Goal: Transaction & Acquisition: Purchase product/service

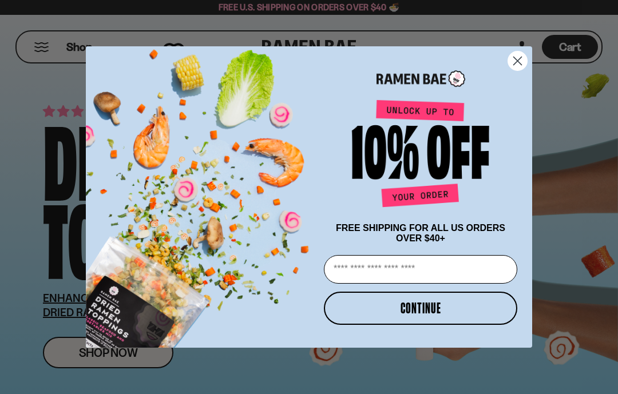
type input "**********"
click at [422, 310] on button "CONTINUE" at bounding box center [420, 308] width 193 height 33
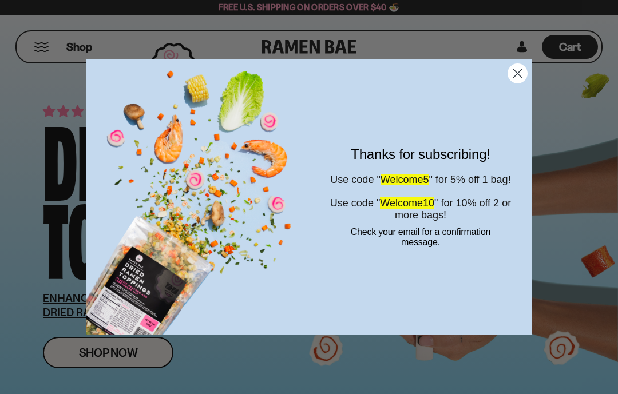
click at [518, 71] on circle "Close dialog" at bounding box center [517, 73] width 19 height 19
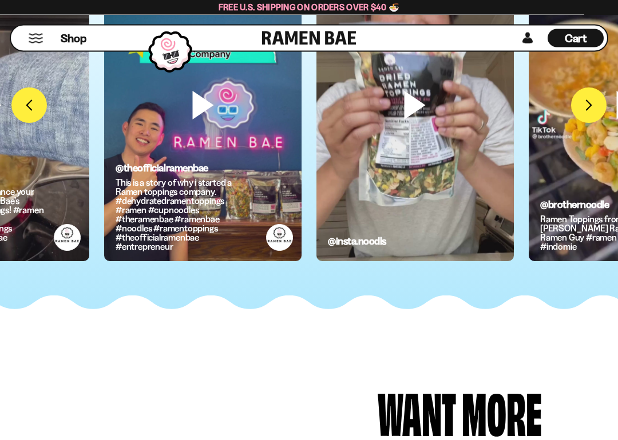
scroll to position [2582, 0]
click at [421, 209] on video at bounding box center [414, 124] width 197 height 351
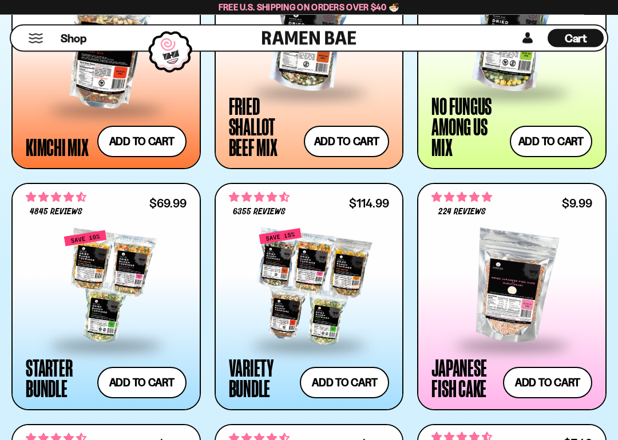
scroll to position [996, 0]
click at [93, 313] on div at bounding box center [106, 287] width 161 height 114
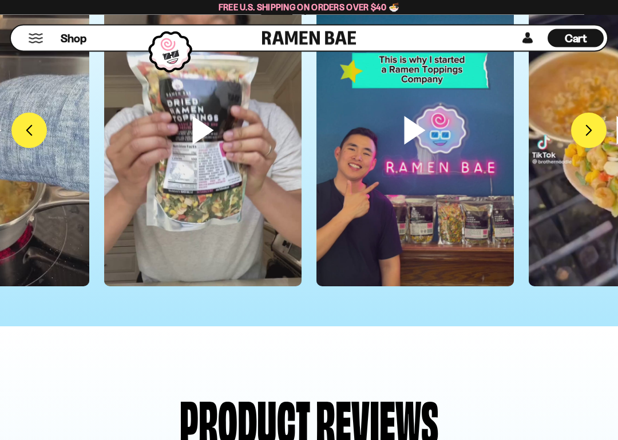
scroll to position [3338, 0]
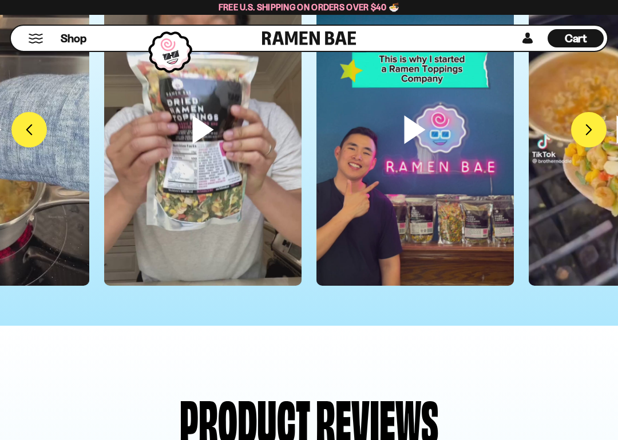
click at [389, 228] on video at bounding box center [414, 149] width 197 height 351
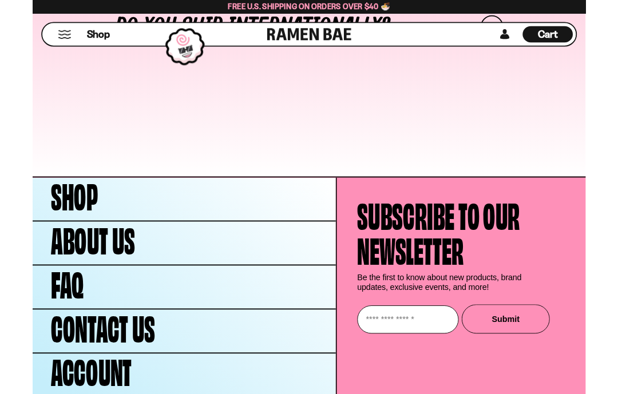
scroll to position [5341, 0]
